Goal: Task Accomplishment & Management: Manage account settings

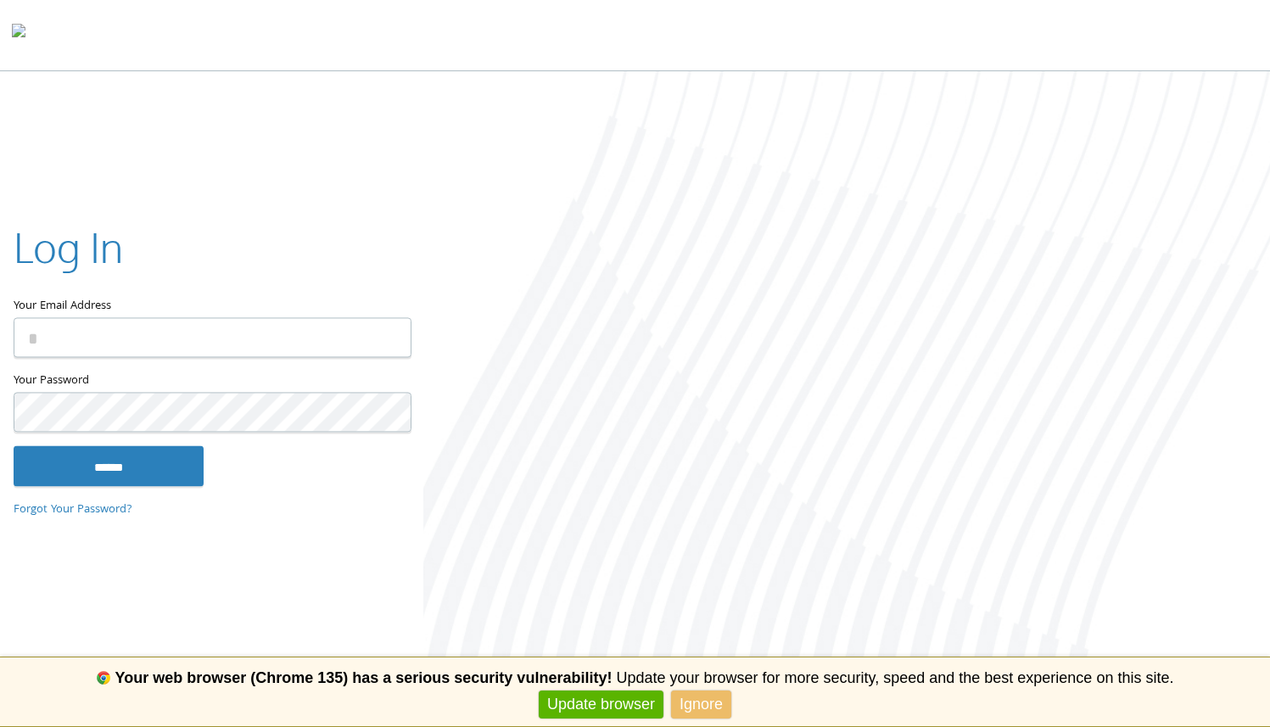
click at [173, 342] on input "Your Email Address" at bounding box center [213, 337] width 398 height 40
type input "**********"
click at [14, 445] on input "******" at bounding box center [109, 465] width 190 height 41
